Goal: Register for event/course

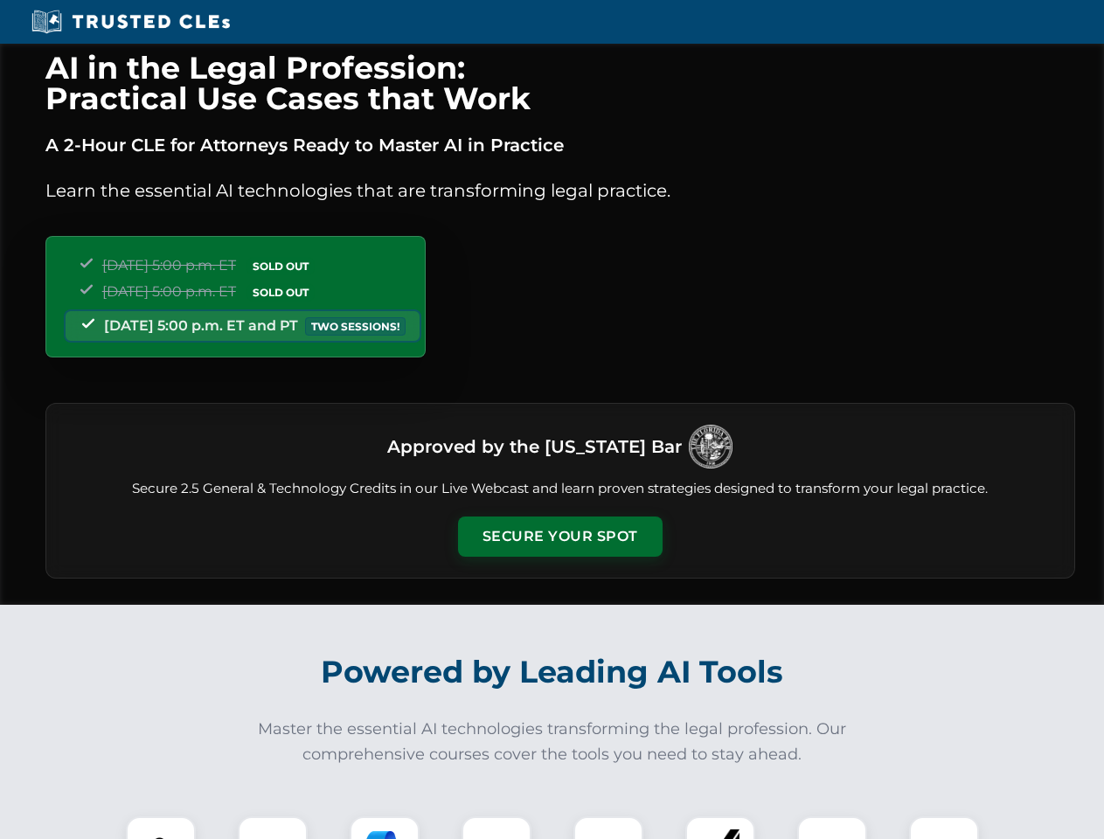
click at [559, 537] on button "Secure Your Spot" at bounding box center [560, 536] width 204 height 40
click at [161, 827] on img at bounding box center [160, 851] width 51 height 51
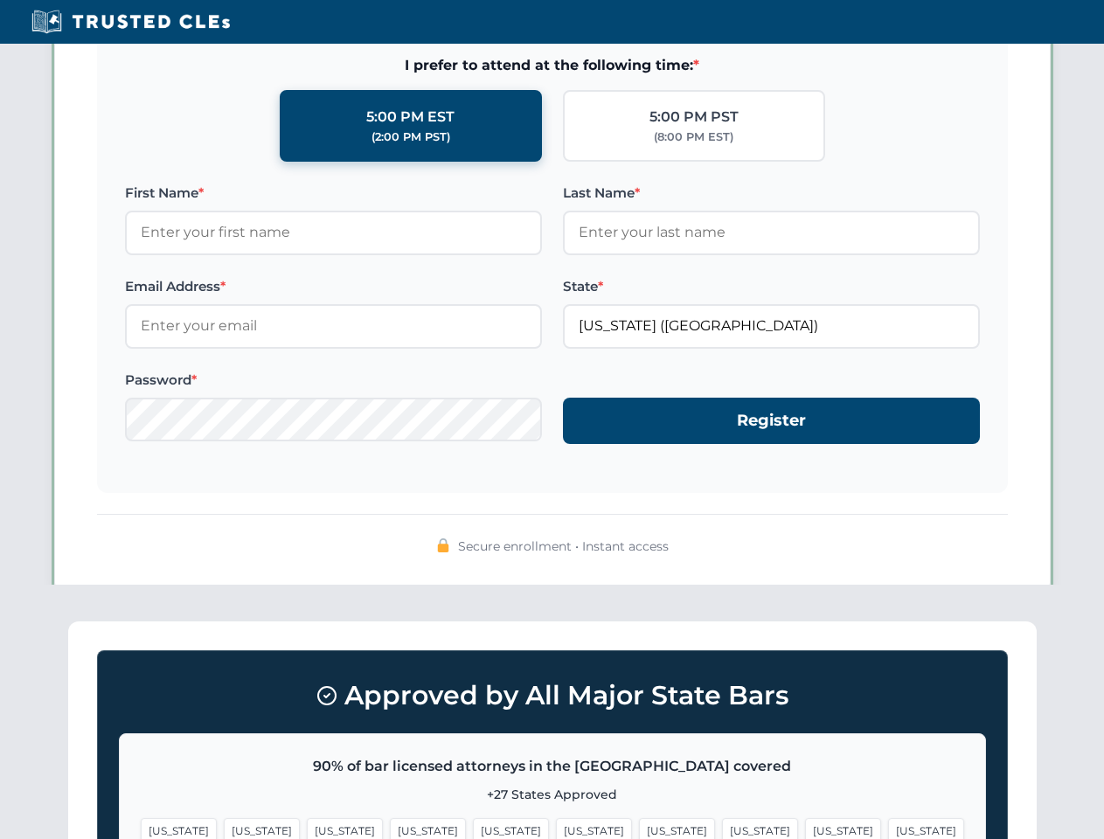
click at [639, 827] on span "[US_STATE]" at bounding box center [677, 830] width 76 height 25
click at [805, 827] on span "[US_STATE]" at bounding box center [843, 830] width 76 height 25
